Goal: Task Accomplishment & Management: Complete application form

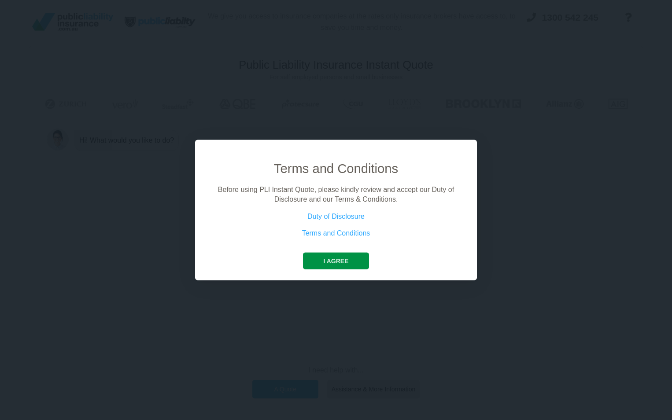
click at [338, 260] on button "I agree" at bounding box center [336, 260] width 66 height 17
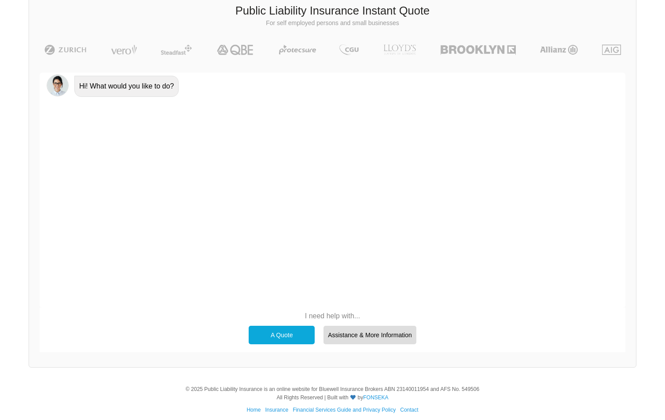
scroll to position [61, 0]
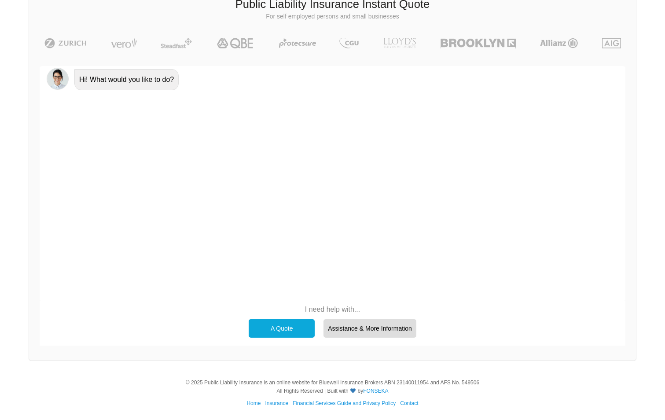
click at [297, 325] on div "A Quote" at bounding box center [282, 328] width 66 height 18
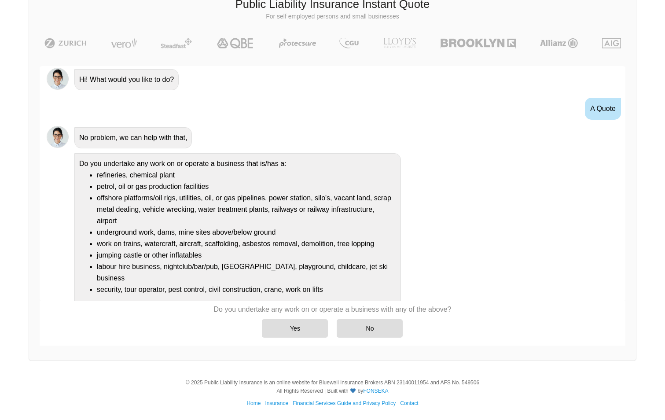
scroll to position [8, 0]
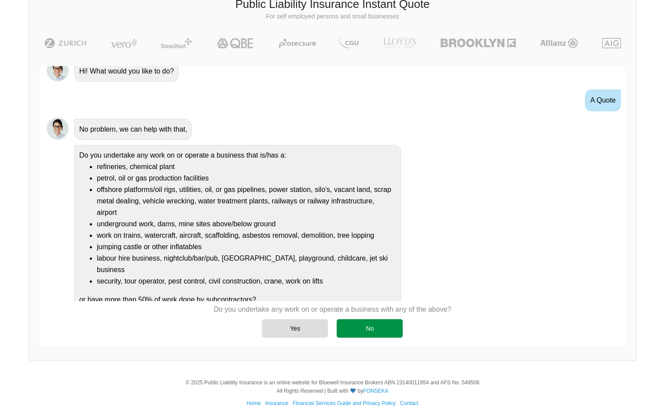
click at [369, 328] on div "No" at bounding box center [370, 328] width 66 height 18
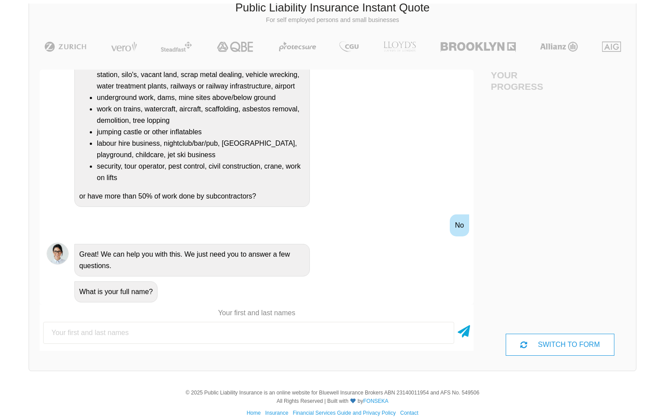
scroll to position [61, 0]
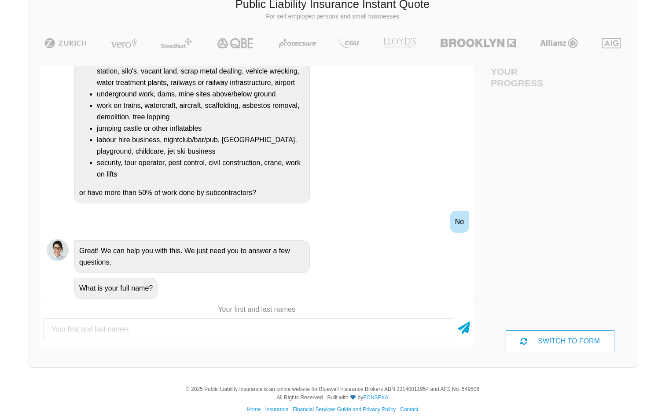
click at [189, 328] on input "text" at bounding box center [248, 329] width 411 height 22
type input "[PERSON_NAME]"
click at [462, 326] on icon at bounding box center [464, 326] width 12 height 16
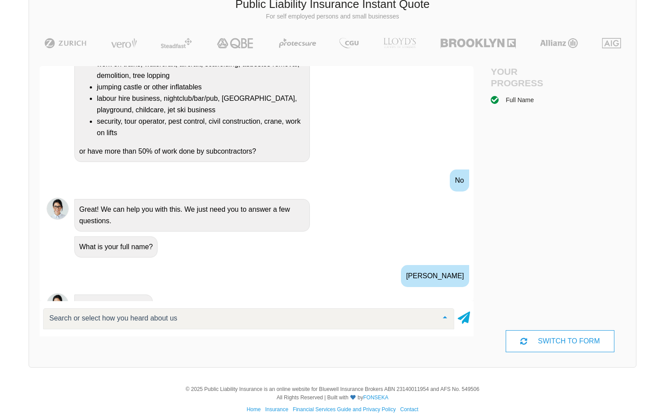
scroll to position [248, 0]
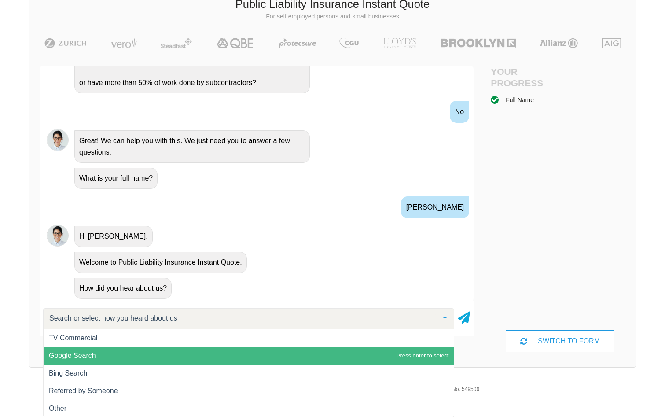
click at [241, 351] on span "Google Search" at bounding box center [249, 356] width 410 height 18
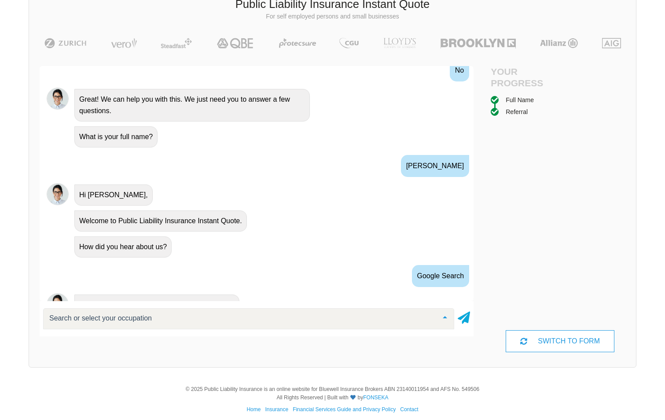
scroll to position [332, 0]
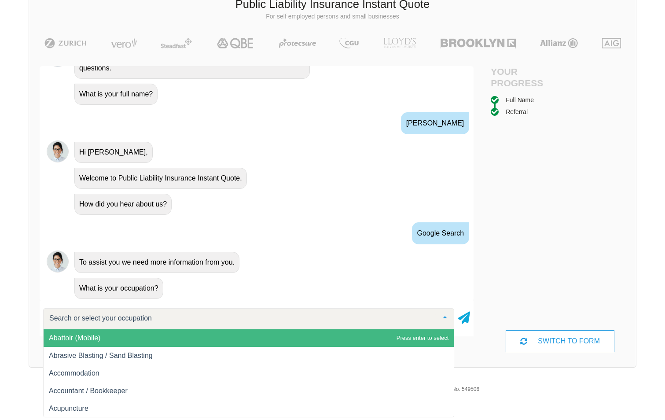
click at [189, 318] on input "text" at bounding box center [241, 318] width 389 height 9
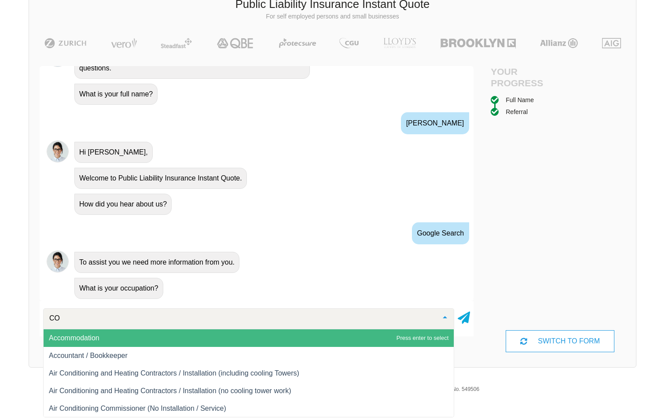
type input "C"
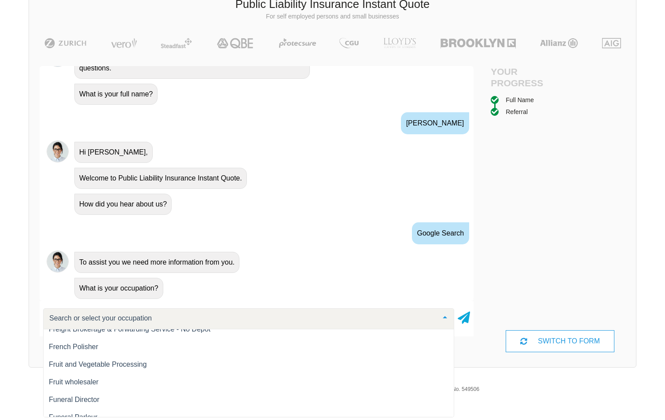
scroll to position [5238, 0]
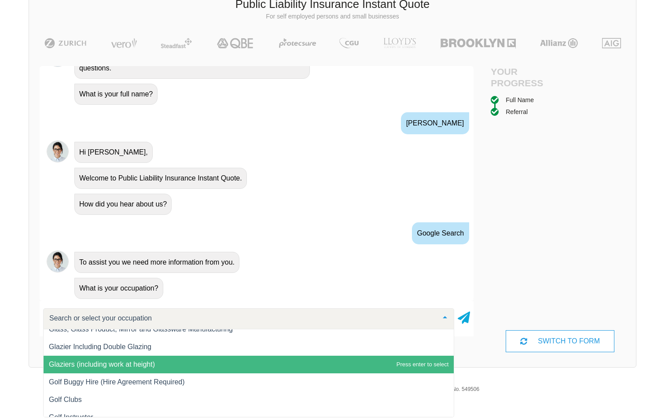
type input "y"
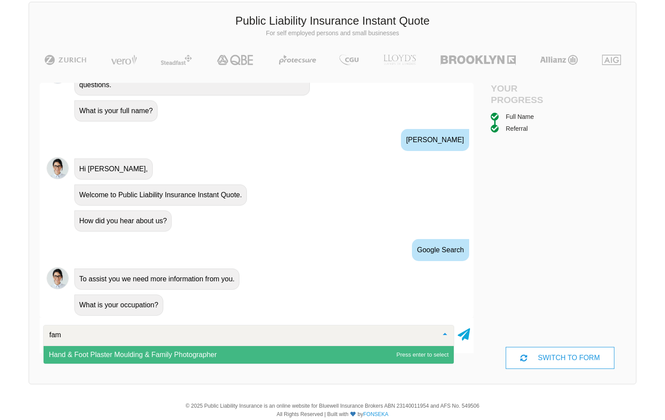
scroll to position [0, 0]
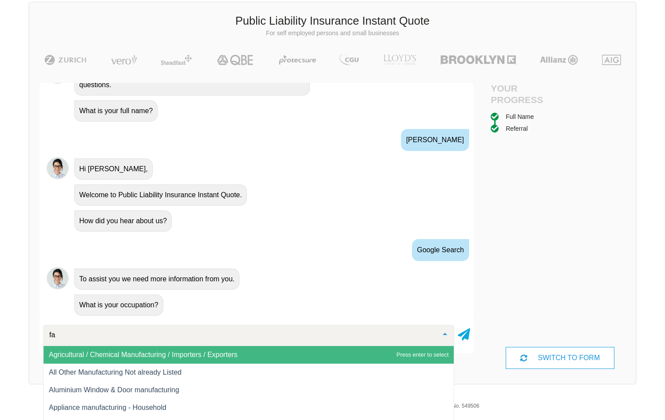
type input "f"
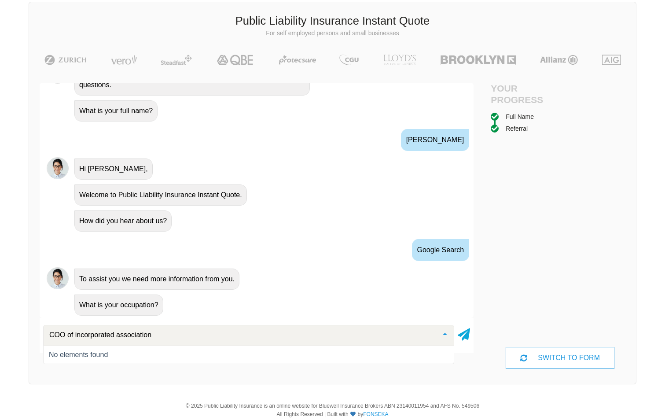
click at [74, 336] on input "COO of incorporated association" at bounding box center [241, 335] width 389 height 9
type input "COO of NFP incorporated association"
click at [464, 334] on icon at bounding box center [464, 333] width 12 height 16
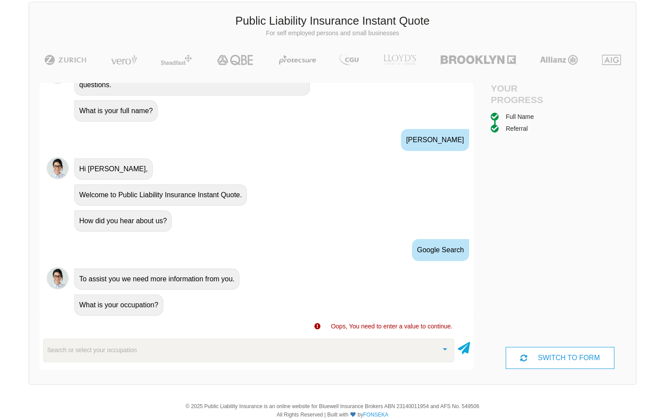
click at [150, 346] on div "Search or select your occupation" at bounding box center [248, 350] width 411 height 24
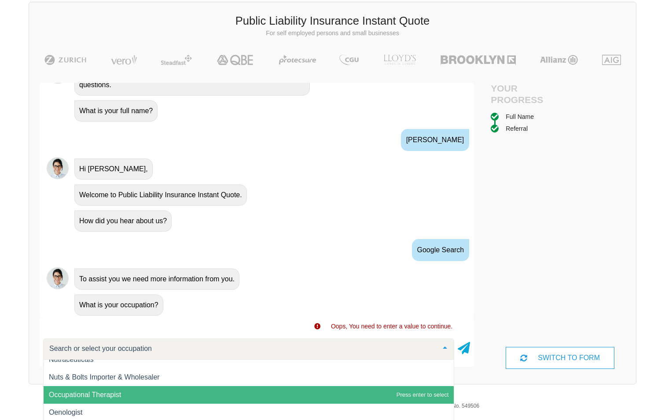
scroll to position [8627, 0]
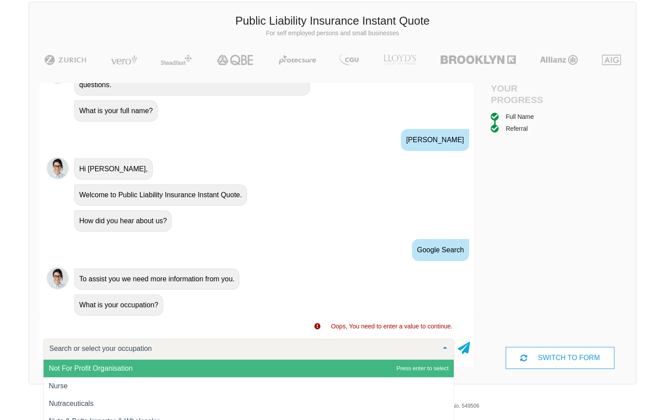
click at [232, 373] on span "Not For Profit Organisation" at bounding box center [249, 369] width 410 height 18
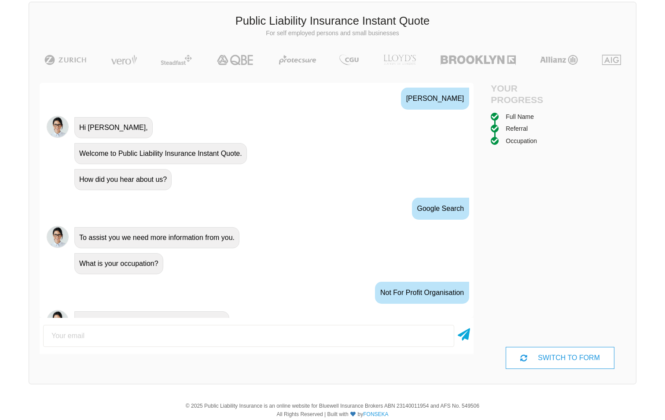
scroll to position [390, 0]
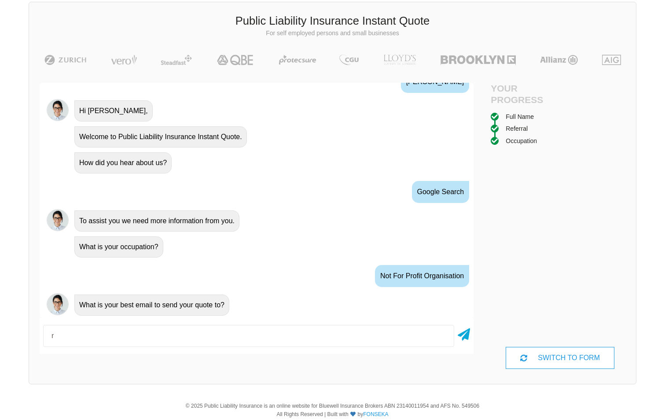
type input "[EMAIL_ADDRESS][DOMAIN_NAME]"
click at [467, 329] on icon at bounding box center [464, 333] width 12 height 16
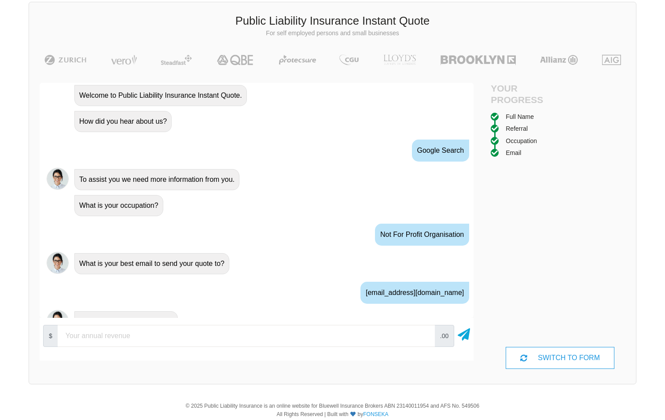
scroll to position [449, 0]
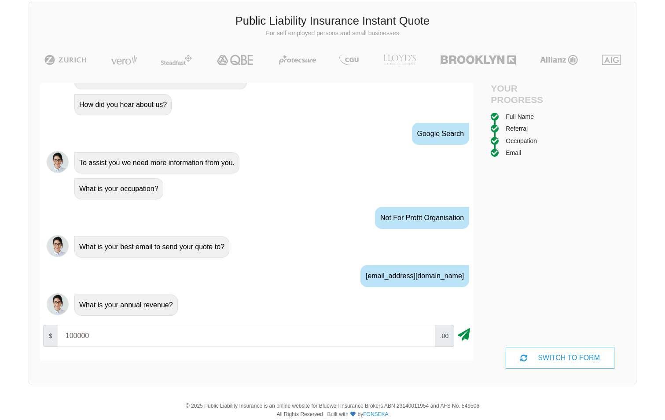
type input "100000"
click at [465, 332] on icon at bounding box center [464, 333] width 12 height 16
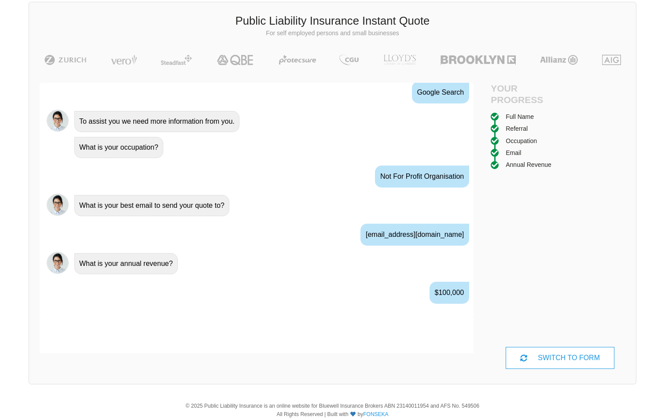
scroll to position [507, 0]
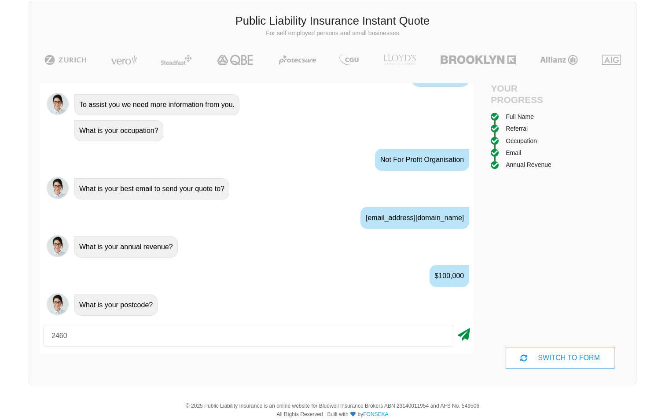
type input "2460"
click at [465, 332] on icon at bounding box center [464, 333] width 12 height 16
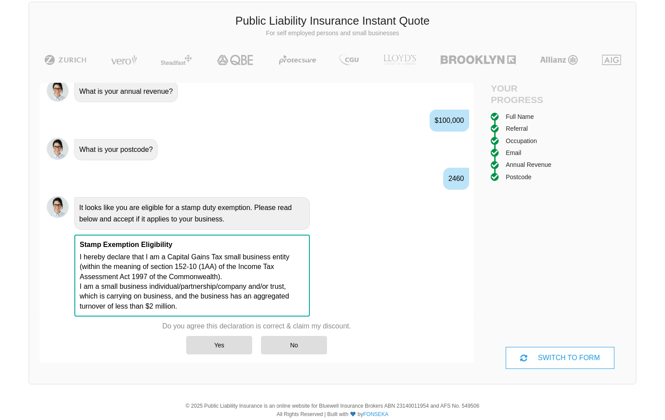
scroll to position [663, 0]
click at [233, 345] on div "Yes" at bounding box center [219, 345] width 66 height 18
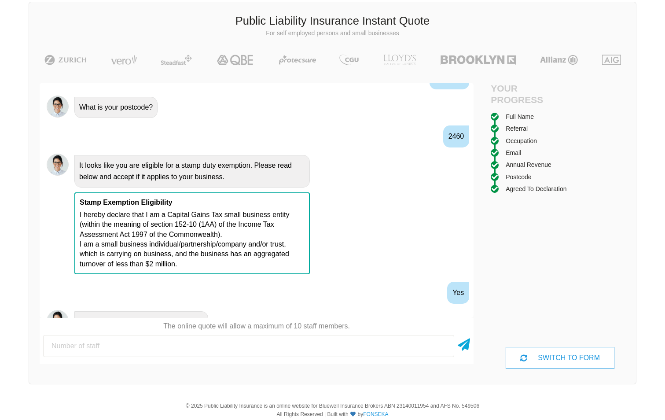
scroll to position [721, 0]
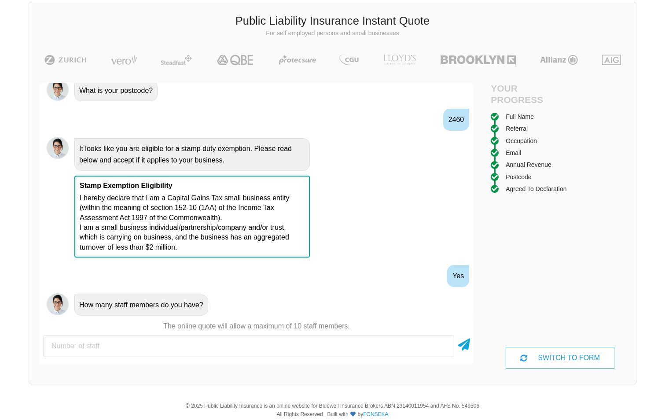
click at [290, 342] on input "number" at bounding box center [248, 346] width 411 height 22
click at [290, 342] on input "4" at bounding box center [248, 346] width 411 height 22
type input "4"
click at [462, 340] on icon at bounding box center [464, 343] width 12 height 16
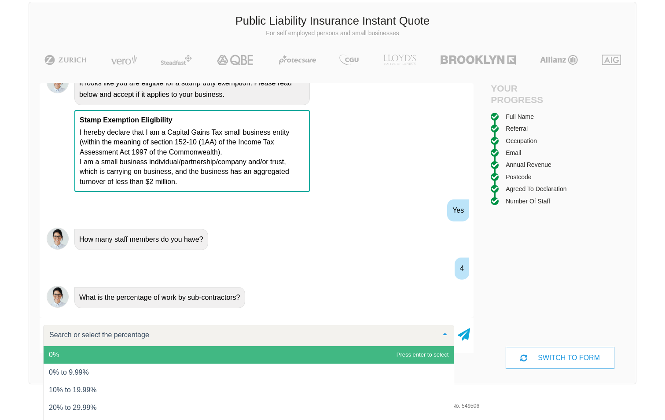
scroll to position [788, 0]
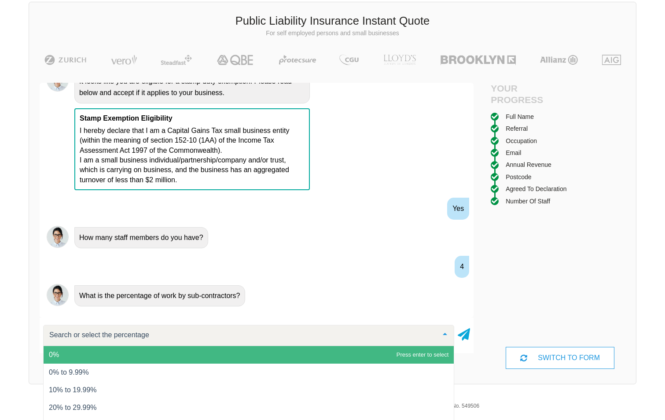
click at [209, 352] on span "0%" at bounding box center [249, 355] width 410 height 18
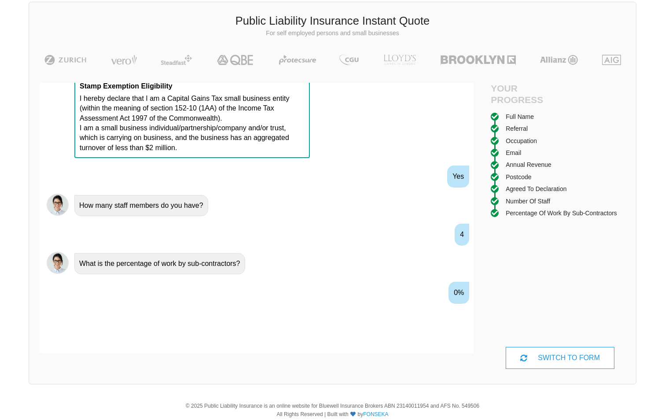
scroll to position [837, 0]
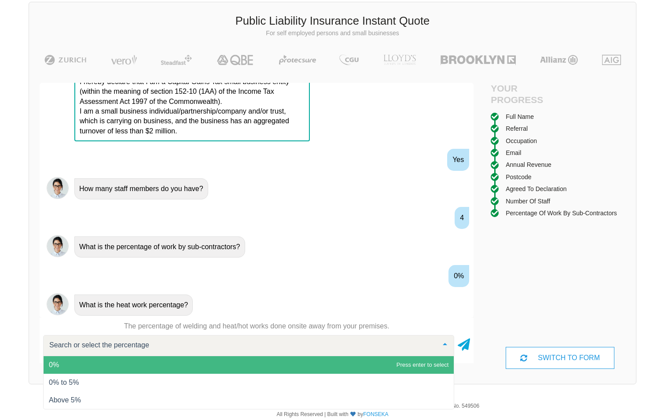
click at [270, 362] on span "0%" at bounding box center [249, 365] width 410 height 18
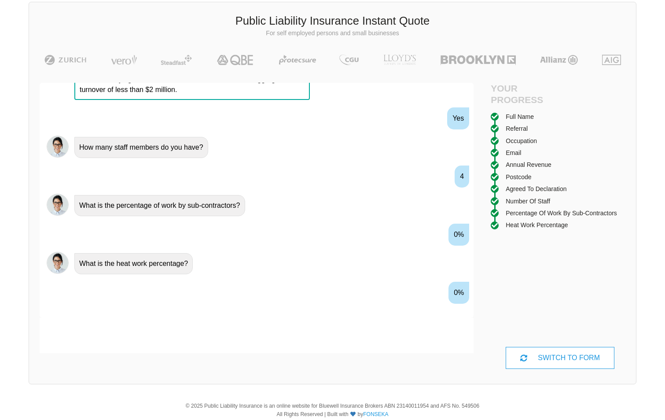
scroll to position [895, 0]
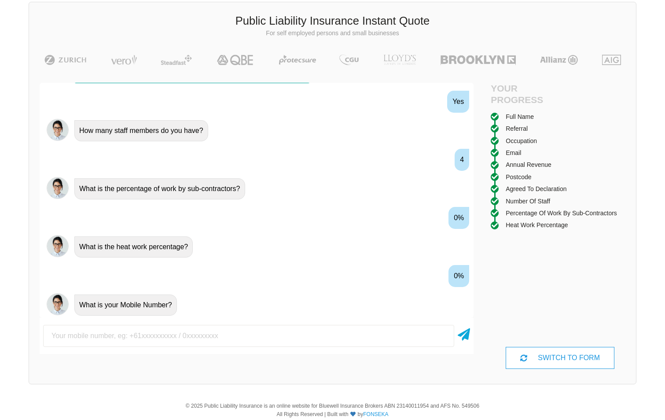
click at [291, 331] on input "text" at bounding box center [248, 336] width 411 height 22
type input "0424669510"
click at [464, 334] on icon at bounding box center [464, 333] width 12 height 16
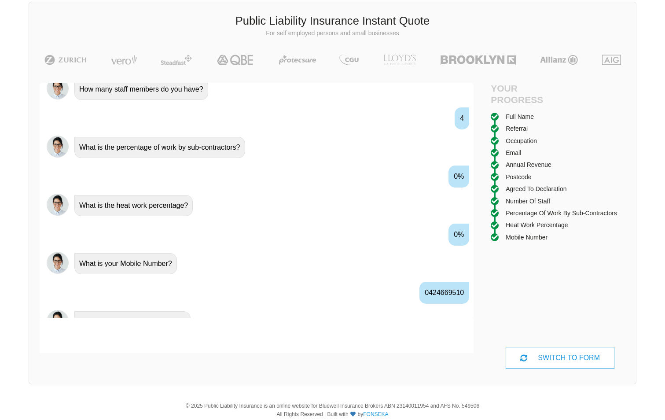
scroll to position [953, 0]
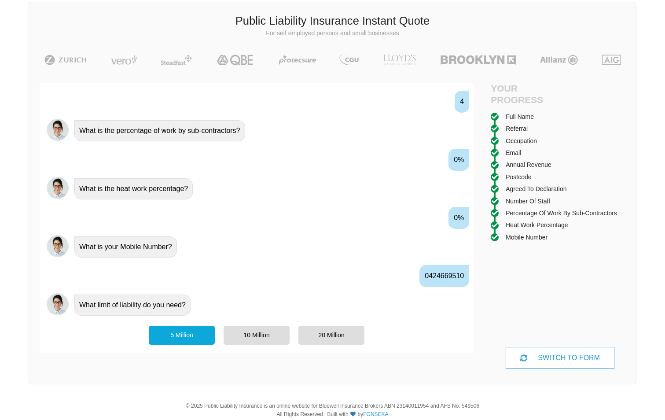
click at [187, 331] on div "5 Million" at bounding box center [182, 335] width 66 height 18
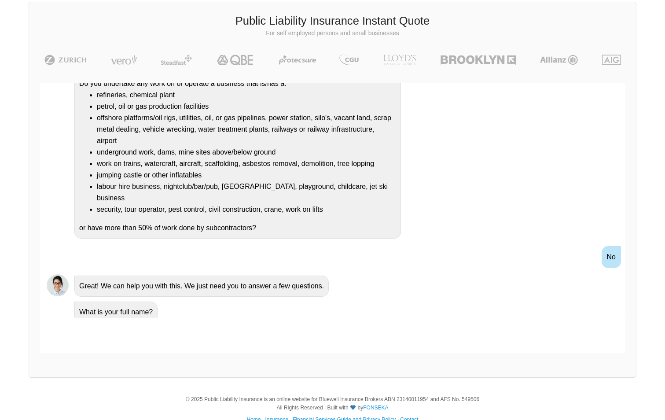
scroll to position [0, 0]
